Goal: Task Accomplishment & Management: Use online tool/utility

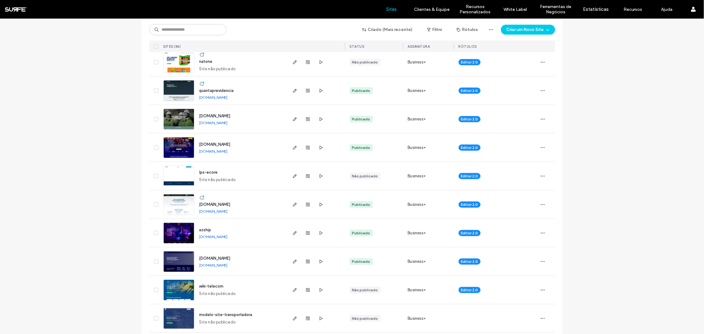
scroll to position [209, 0]
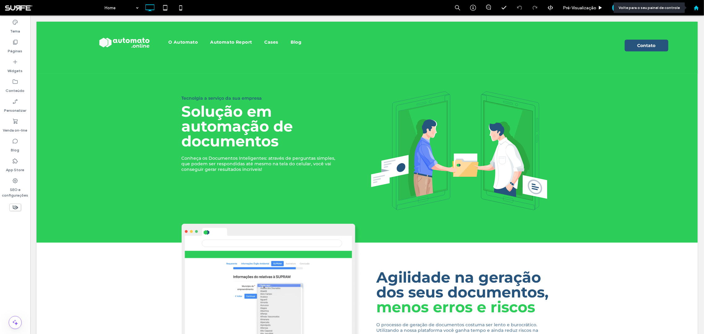
click at [699, 12] on div at bounding box center [696, 7] width 15 height 15
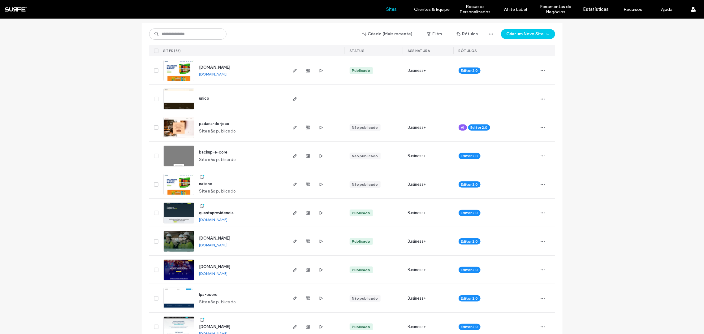
scroll to position [152, 0]
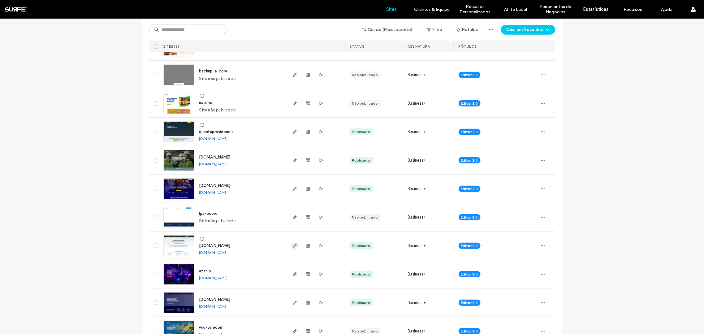
click at [293, 245] on icon "button" at bounding box center [295, 245] width 5 height 5
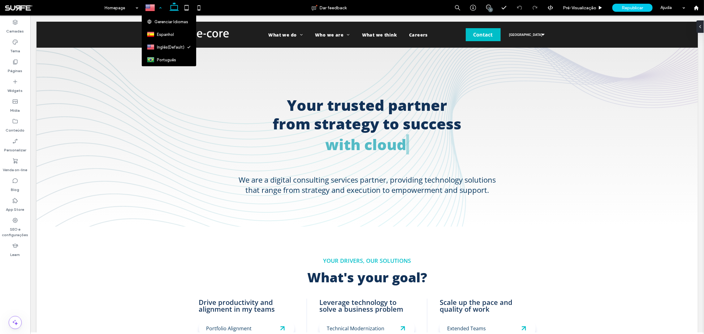
click at [161, 8] on div at bounding box center [153, 7] width 22 height 15
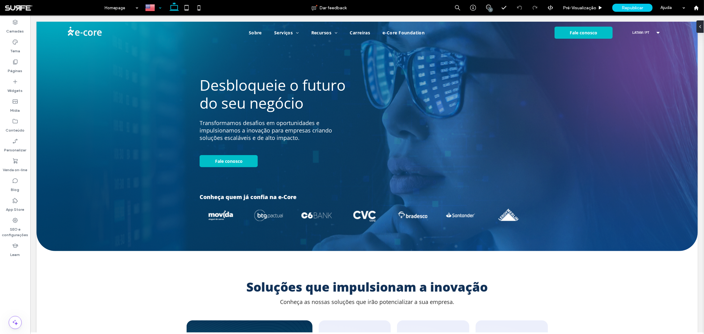
select select "******"
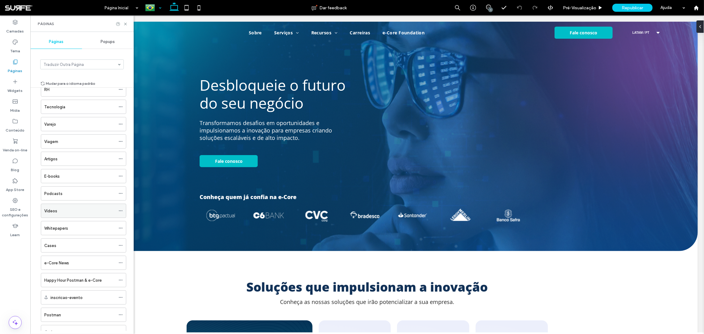
scroll to position [307, 0]
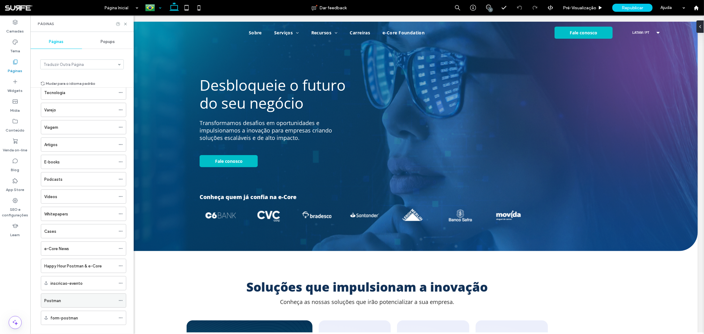
click at [61, 298] on div "Postman" at bounding box center [79, 301] width 71 height 7
click at [126, 24] on icon at bounding box center [125, 24] width 5 height 5
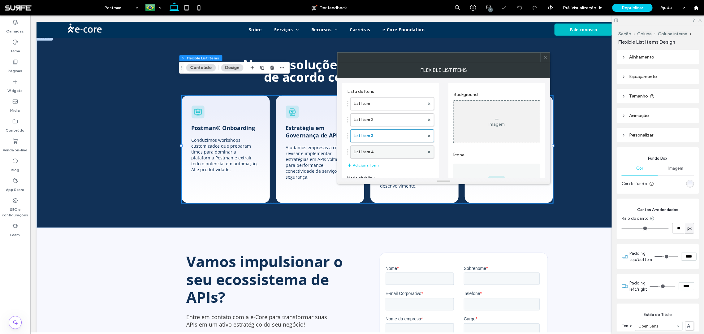
click at [398, 152] on label "List Item 4" at bounding box center [389, 152] width 71 height 12
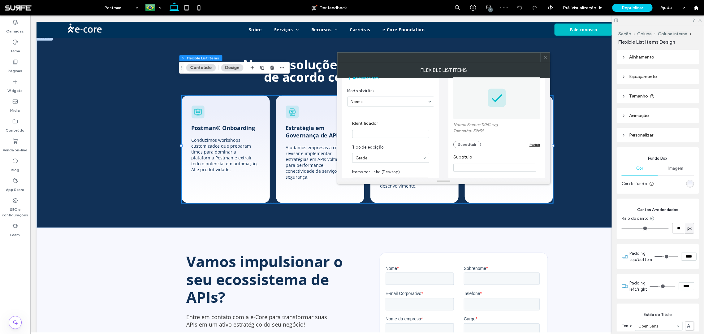
scroll to position [89, 0]
click at [468, 143] on button "Substituir" at bounding box center [468, 142] width 28 height 7
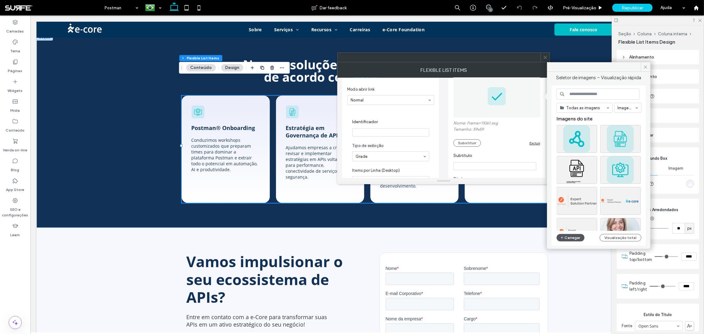
click at [577, 236] on button "Carregar" at bounding box center [571, 237] width 28 height 7
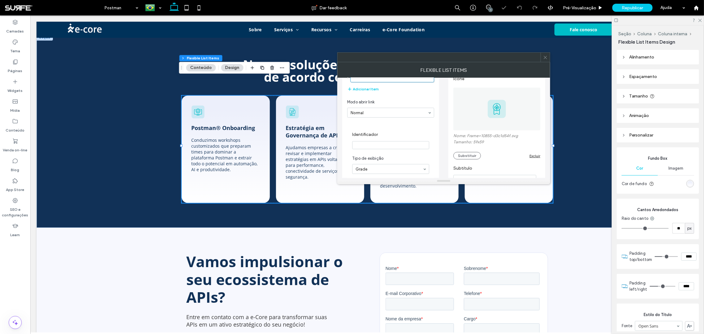
scroll to position [12, 0]
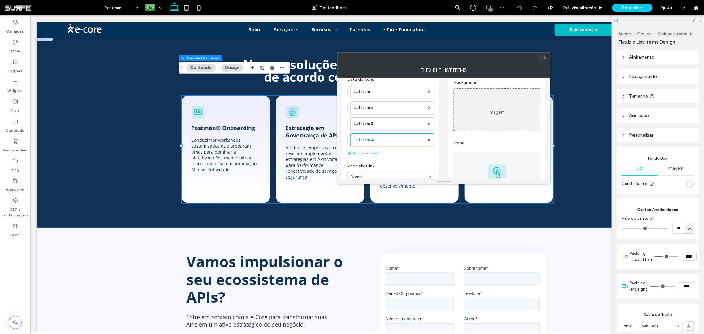
click at [544, 55] on icon at bounding box center [545, 57] width 5 height 5
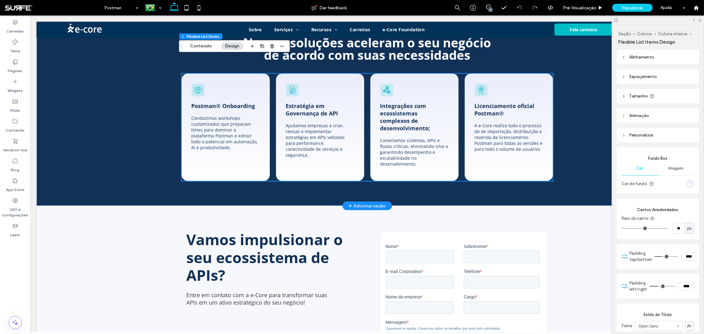
scroll to position [397, 0]
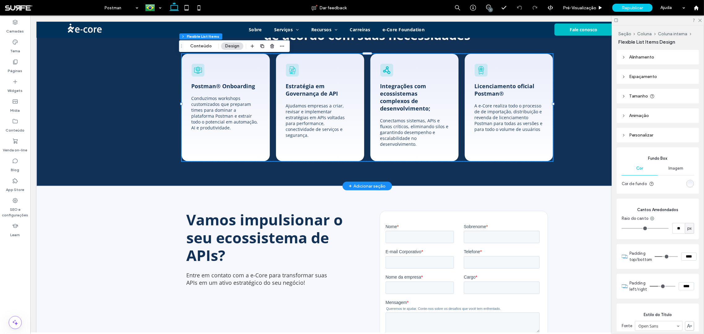
click at [503, 102] on p "A e-Core realiza todo o processo de de importação, distribuição e revenda de li…" at bounding box center [509, 116] width 68 height 29
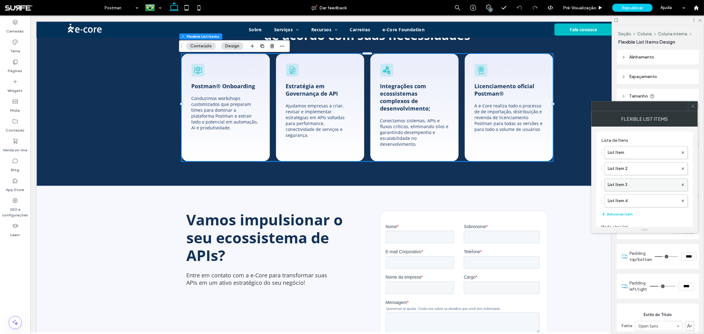
click at [639, 181] on label "List Item 3" at bounding box center [643, 185] width 71 height 12
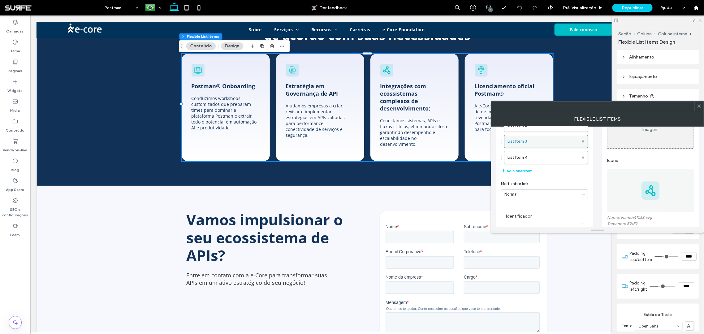
scroll to position [83, 0]
click at [543, 156] on label "List Item 4" at bounding box center [543, 156] width 71 height 12
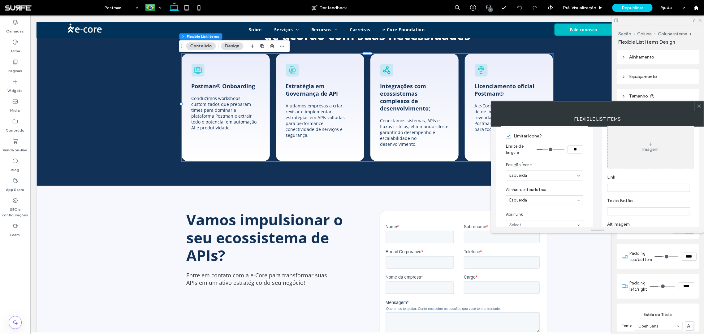
scroll to position [189, 0]
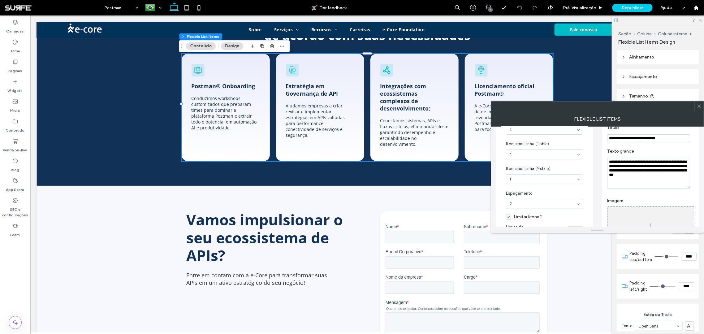
drag, startPoint x: 675, startPoint y: 161, endPoint x: 682, endPoint y: 162, distance: 6.8
click at [682, 162] on textarea "**********" at bounding box center [649, 173] width 83 height 31
click at [680, 162] on textarea "**********" at bounding box center [649, 173] width 83 height 31
type textarea "**********"
click at [678, 153] on label "Texto grande" at bounding box center [650, 152] width 85 height 7
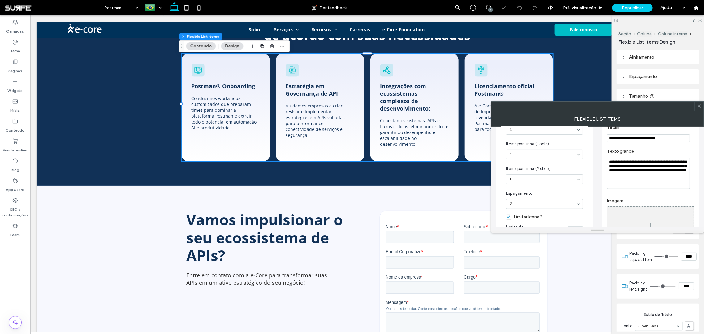
click at [700, 107] on use at bounding box center [699, 106] width 3 height 3
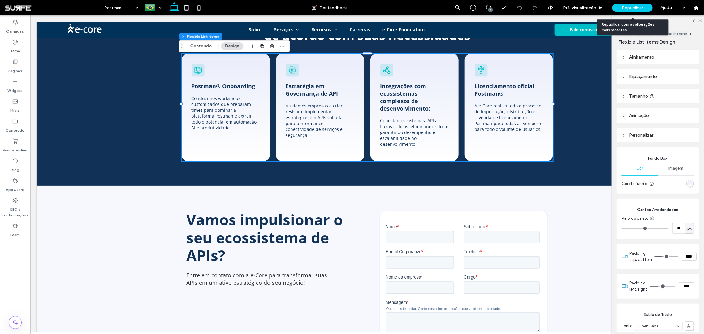
click at [637, 7] on span "Republicar" at bounding box center [633, 7] width 22 height 5
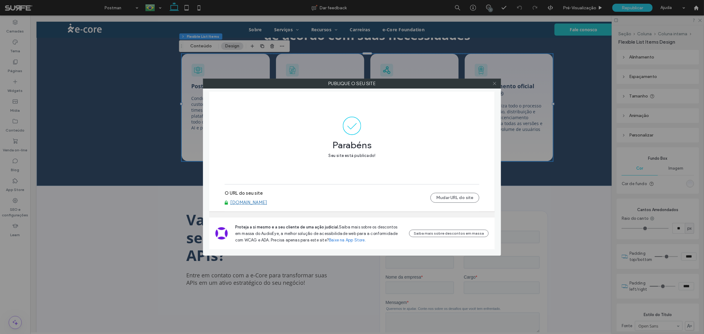
click at [495, 83] on use at bounding box center [494, 83] width 3 height 3
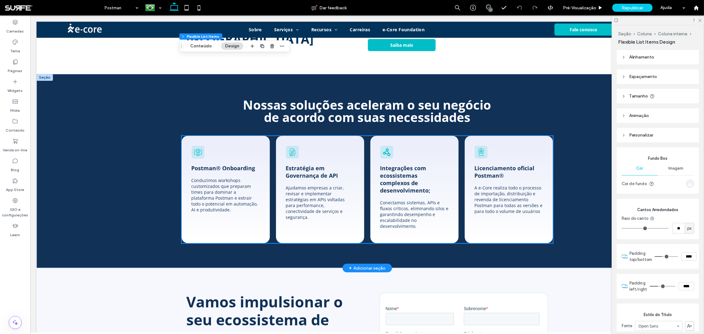
scroll to position [314, 0]
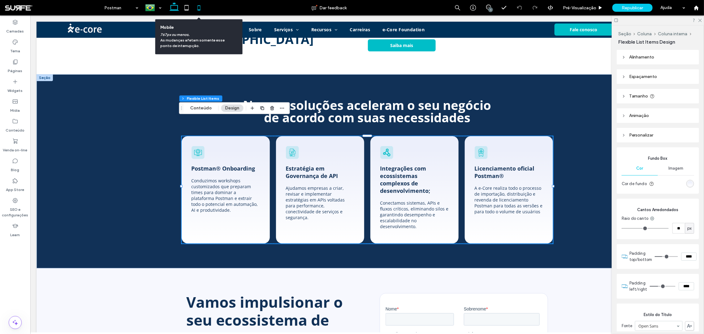
click at [198, 7] on use at bounding box center [199, 7] width 3 height 5
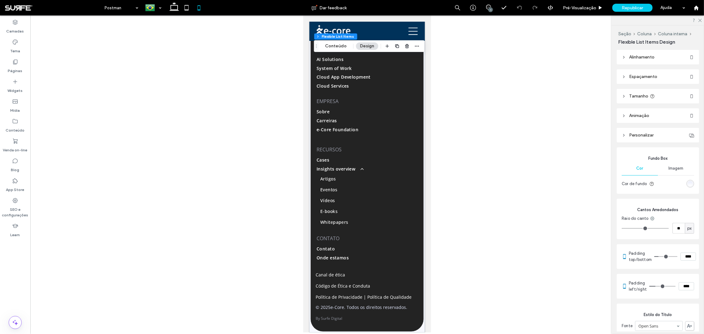
scroll to position [1855, 0]
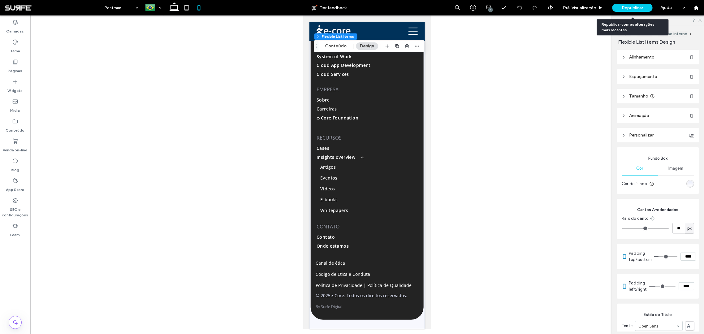
click at [627, 11] on div "Republicar" at bounding box center [633, 8] width 40 height 8
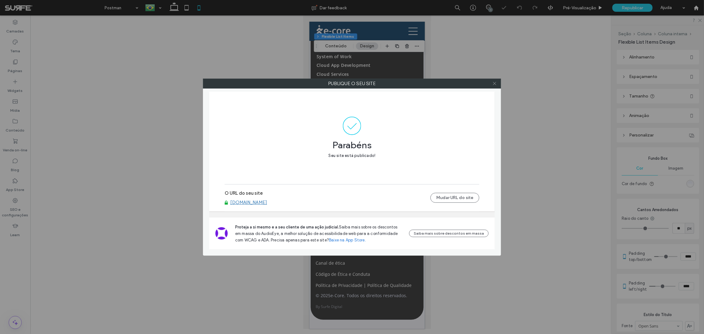
click at [495, 83] on icon at bounding box center [495, 83] width 5 height 5
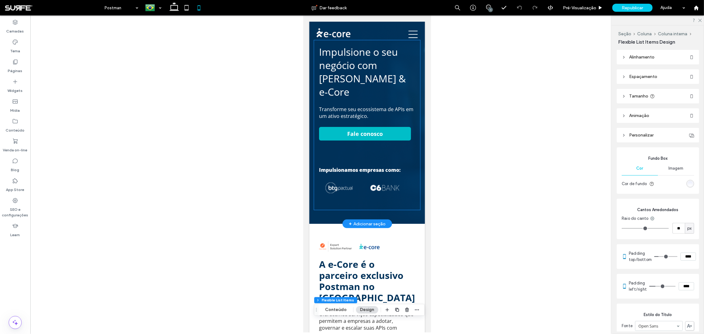
scroll to position [0, 0]
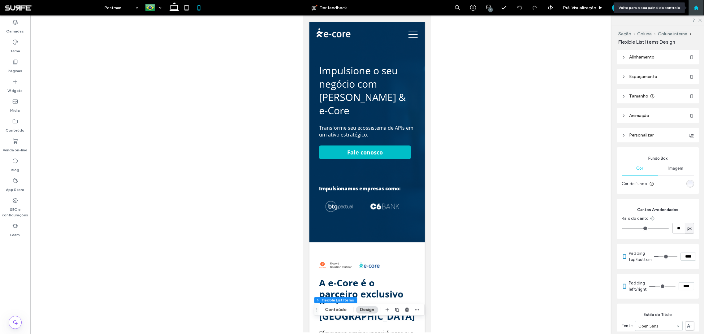
click at [696, 7] on use at bounding box center [696, 7] width 5 height 5
